Goal: Communication & Community: Participate in discussion

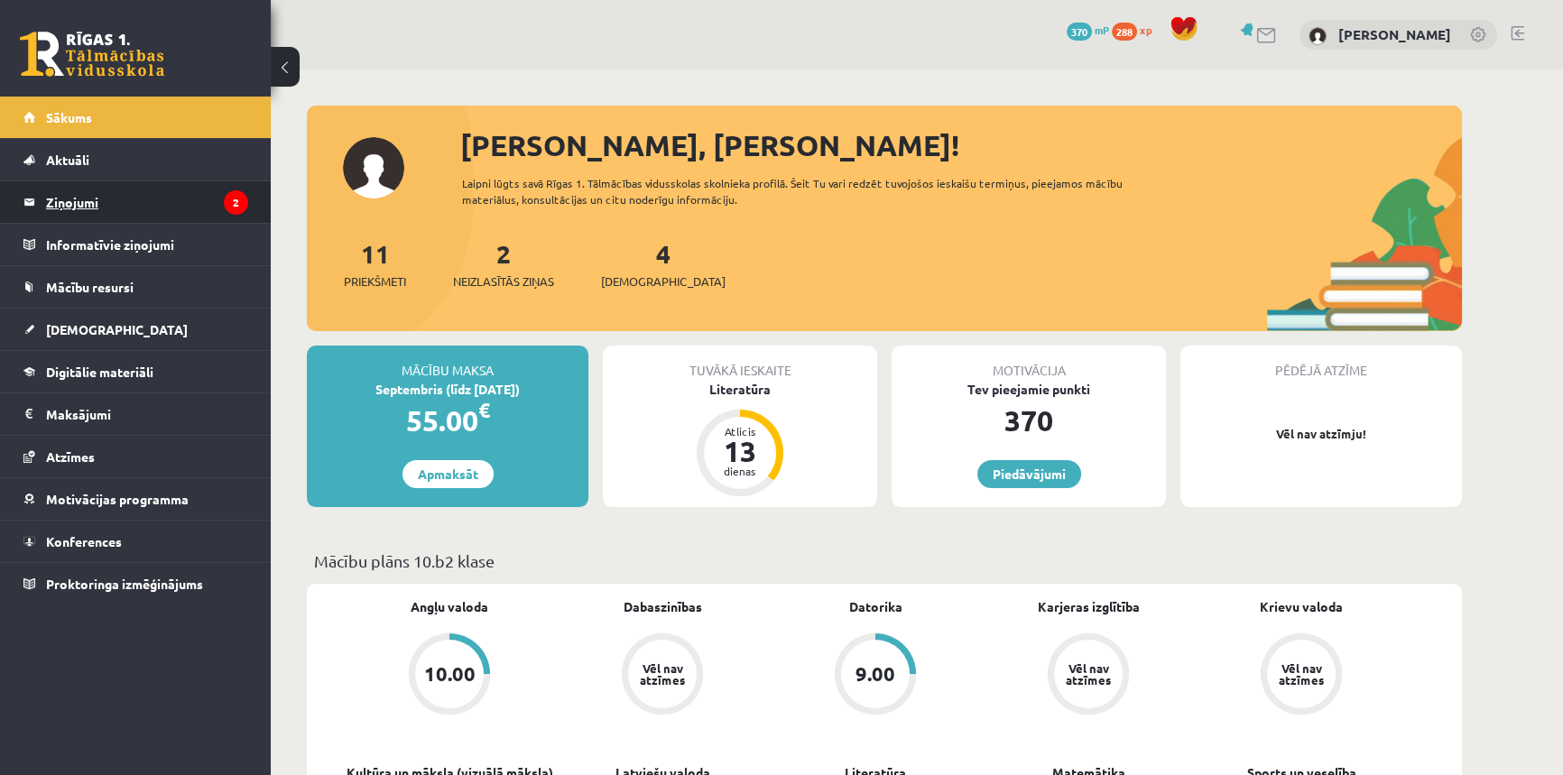
click at [40, 198] on link "Ziņojumi 2" at bounding box center [135, 202] width 225 height 42
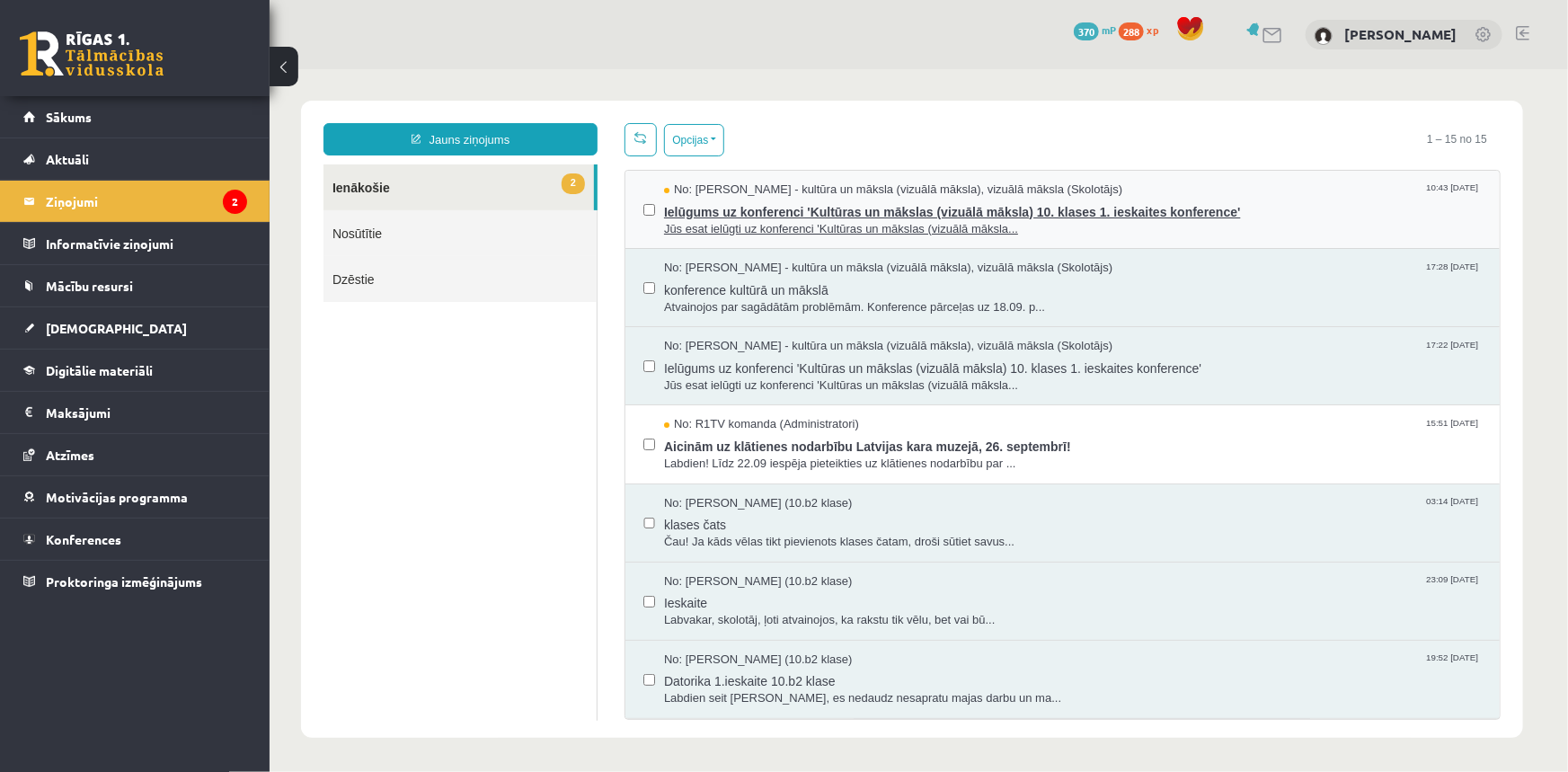
click at [792, 224] on span "Jūs esat ielūgti uz konferenci 'Kultūras un mākslas (vizuālā māksla..." at bounding box center [1072, 228] width 818 height 17
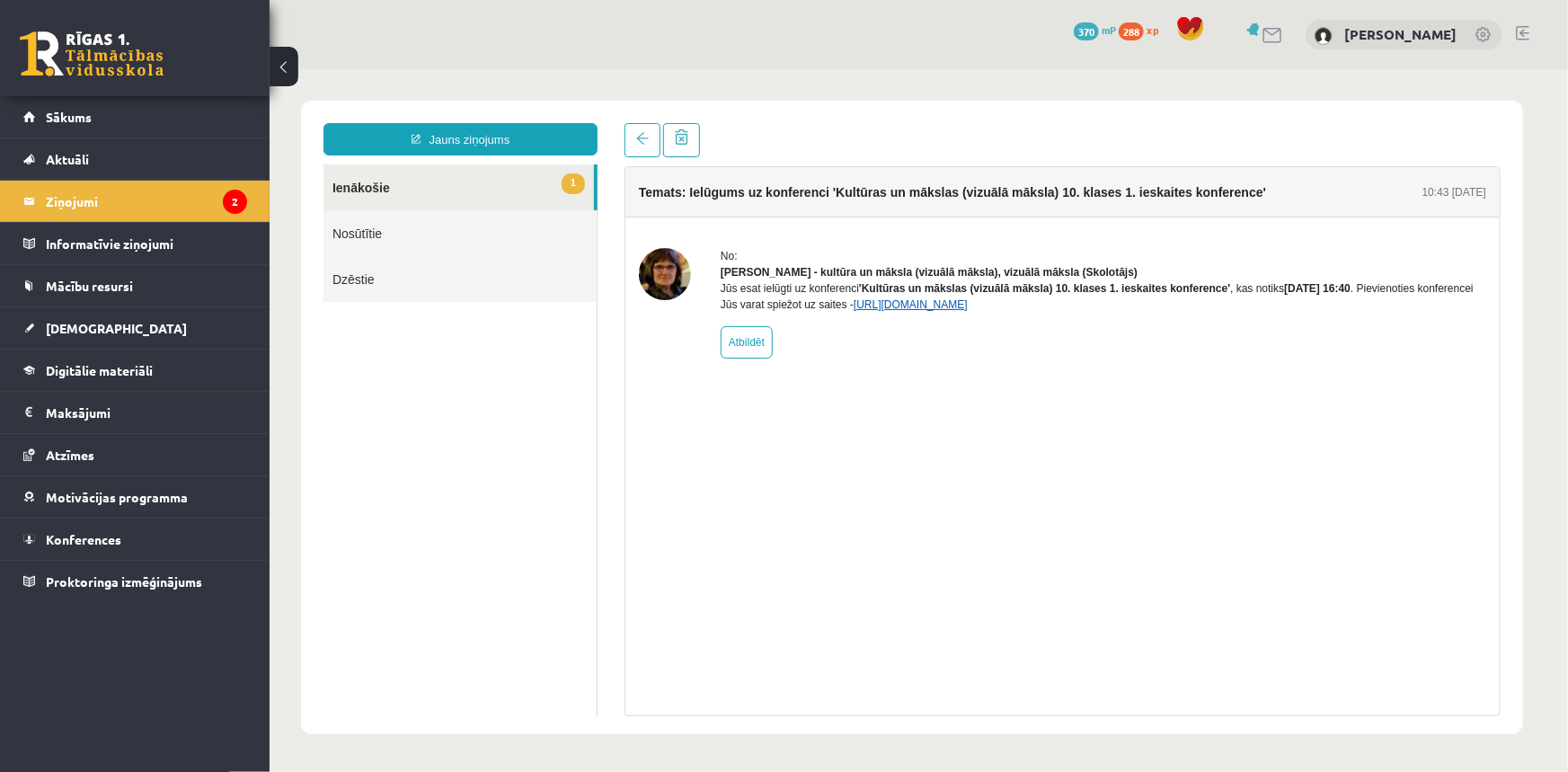
click at [967, 310] on link "https://eskola.r1tv.lv/conferences/5079/join" at bounding box center [910, 304] width 115 height 13
click at [49, 120] on span "Sākums" at bounding box center [69, 117] width 46 height 16
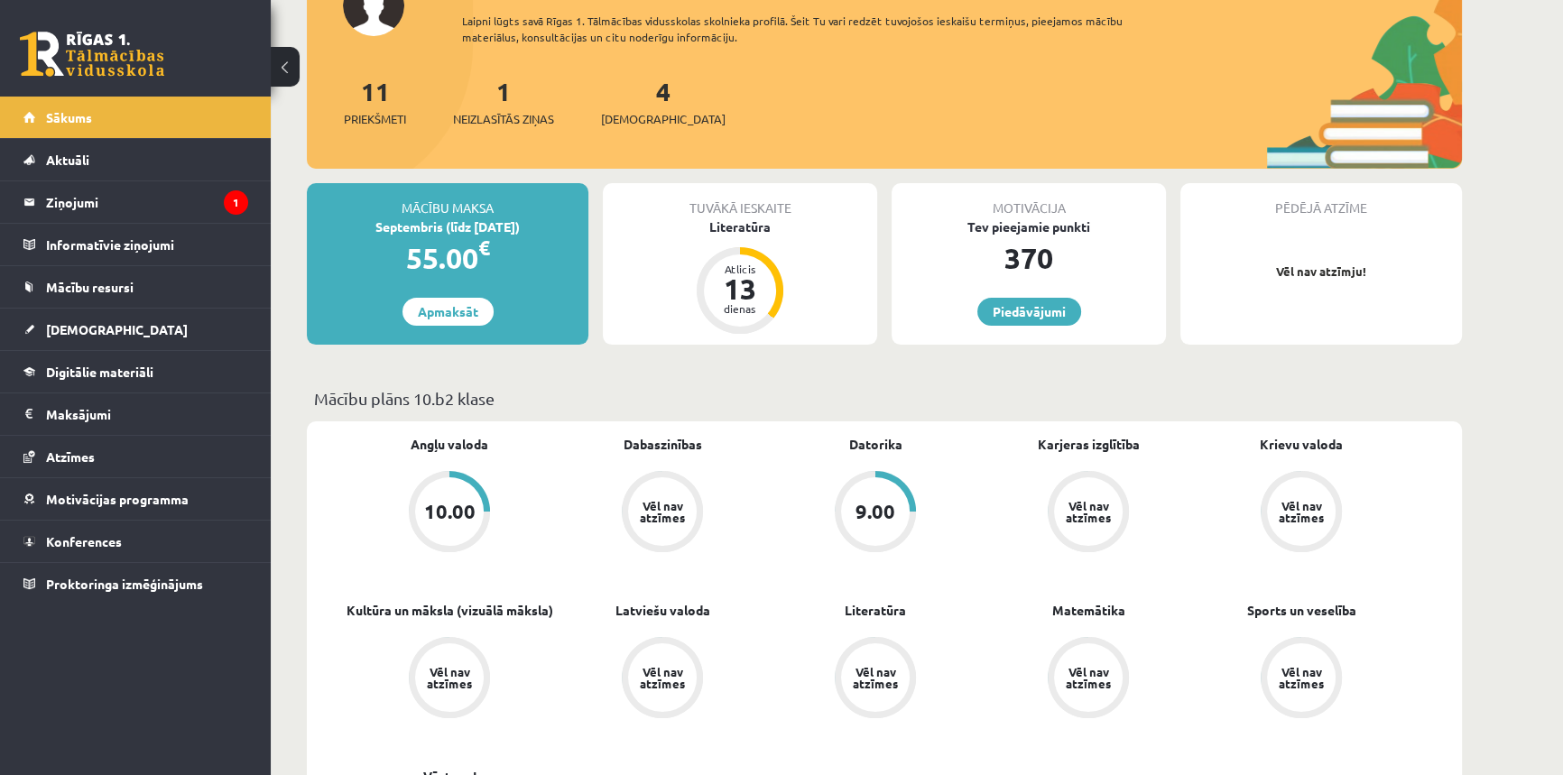
scroll to position [163, 0]
click at [74, 372] on span "Digitālie materiāli" at bounding box center [99, 372] width 107 height 16
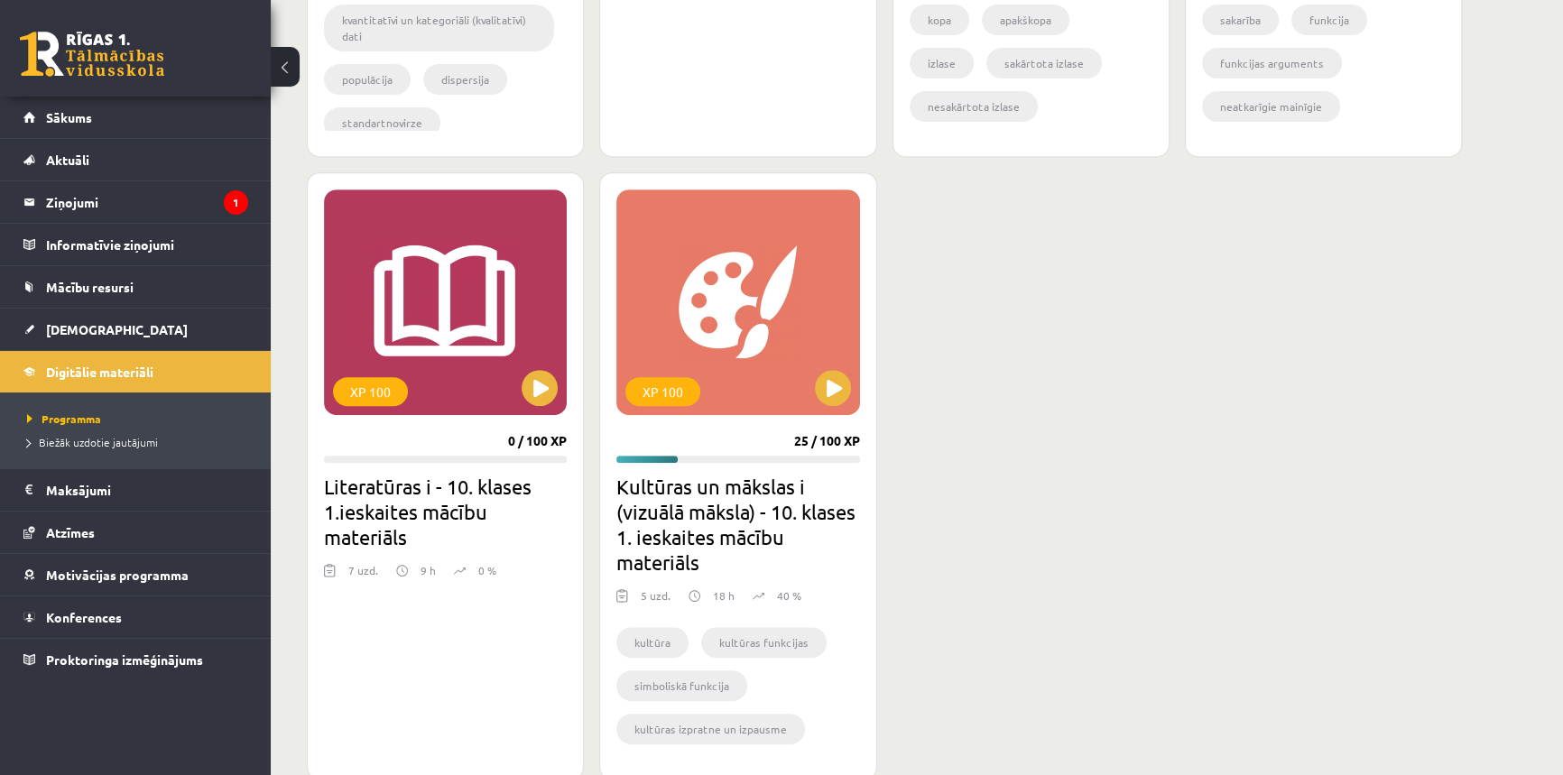
scroll to position [951, 0]
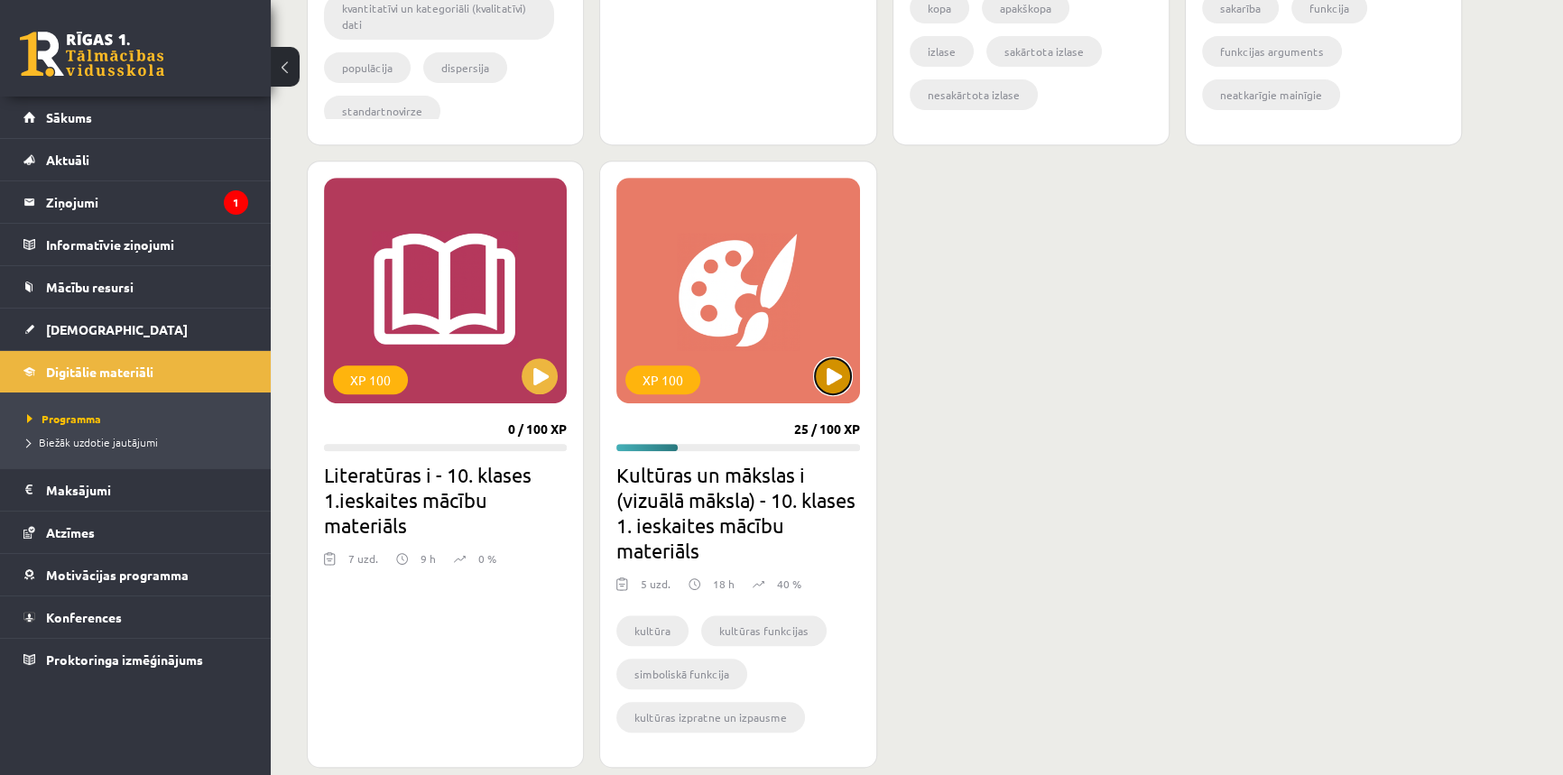
click at [835, 387] on button at bounding box center [833, 376] width 36 height 36
